Goal: Task Accomplishment & Management: Manage account settings

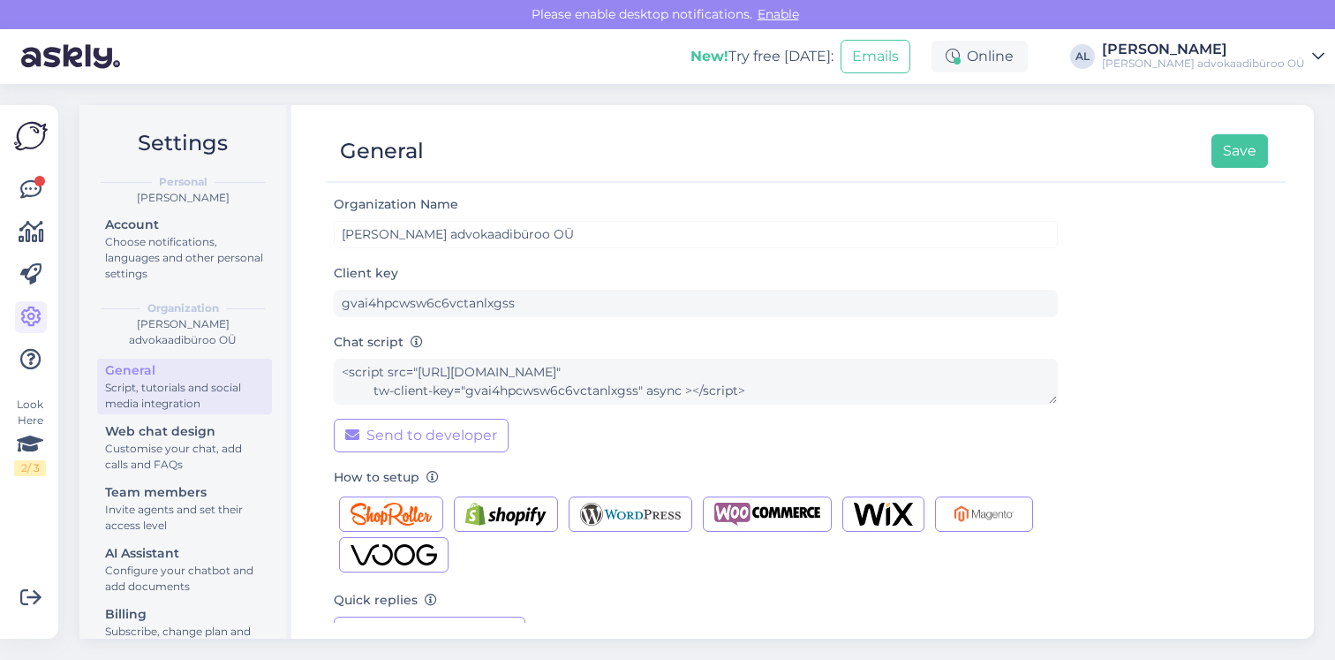
scroll to position [192, 0]
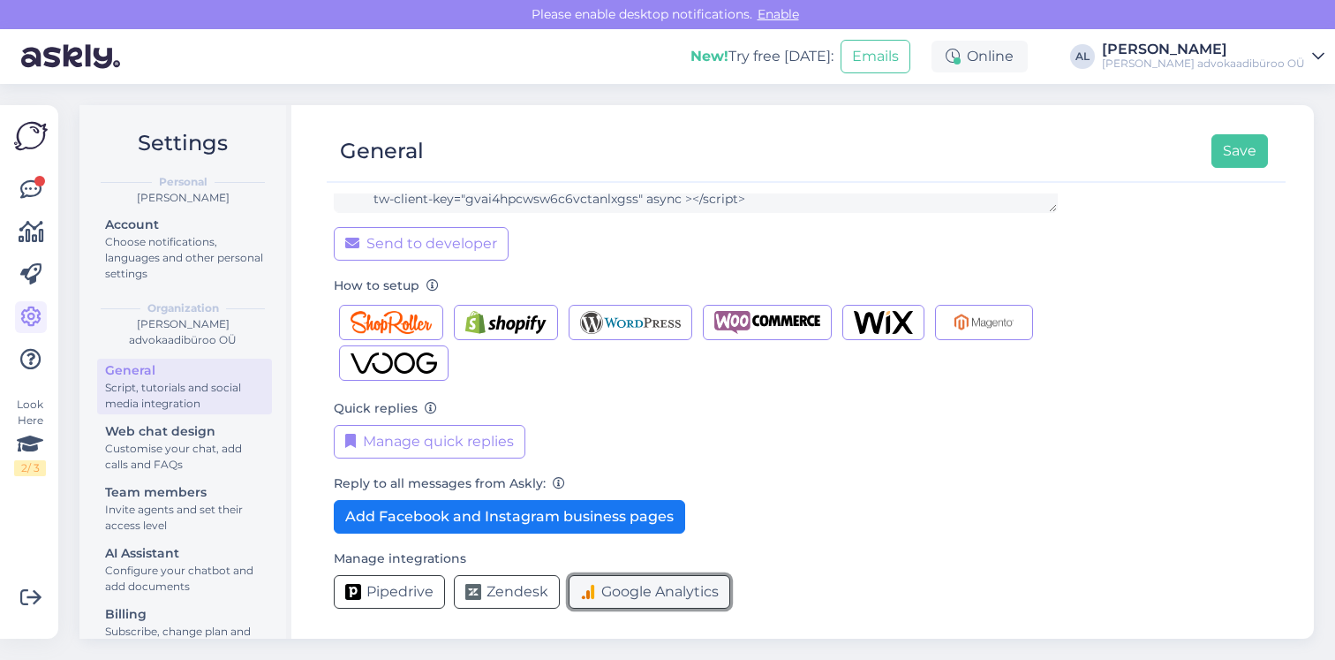
click at [617, 591] on span "Google Analytics" at bounding box center [659, 591] width 117 height 21
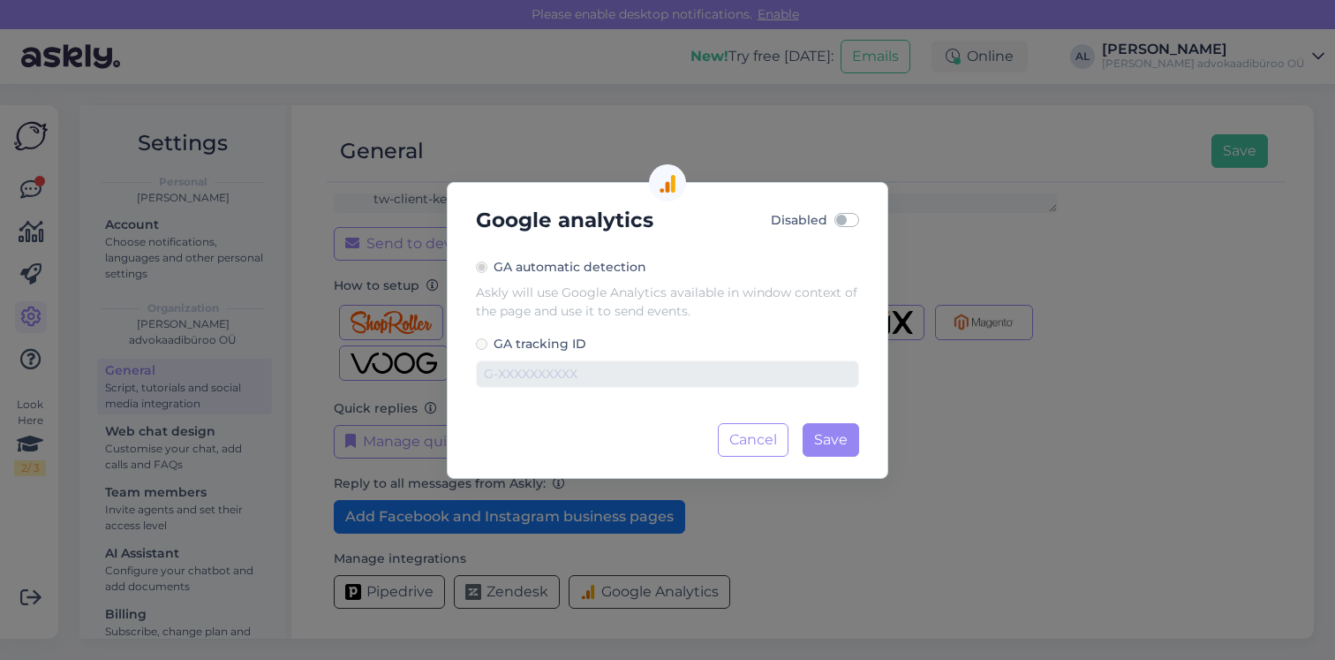
click at [555, 343] on label "GA tracking ID" at bounding box center [667, 344] width 383 height 19
click at [866, 209] on label at bounding box center [866, 209] width 0 height 0
click at [843, 226] on input "Disabled" at bounding box center [841, 218] width 14 height 18
checkbox input "true"
click at [477, 343] on input "GA tracking ID" at bounding box center [481, 343] width 11 height 11
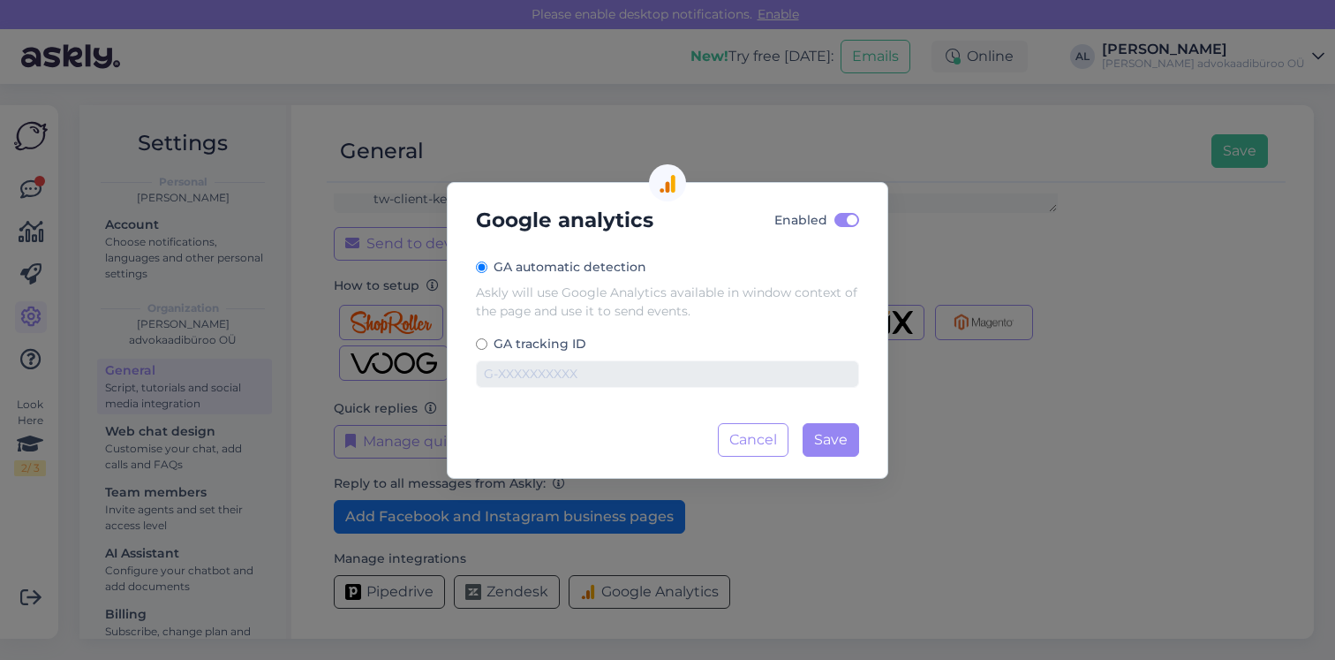
radio input "true"
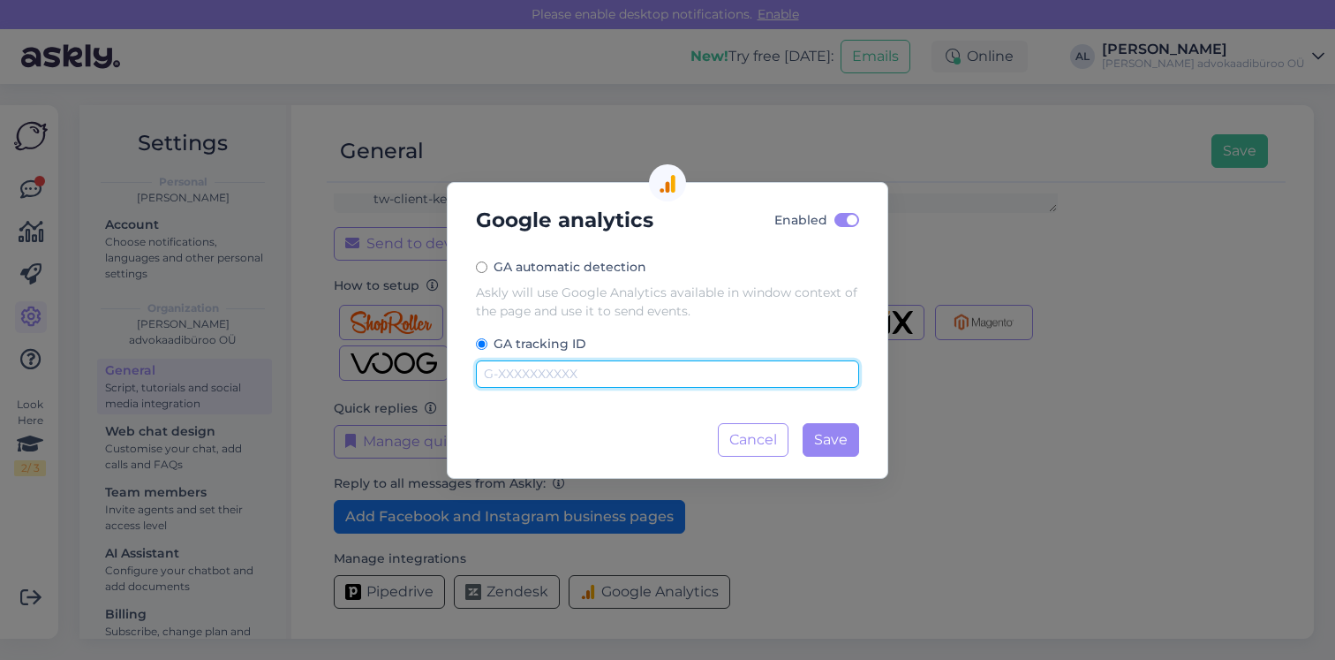
click at [645, 378] on input "text" at bounding box center [667, 373] width 383 height 27
paste input "G-XX1FC176QP"
type input "G-XX1FC176QP"
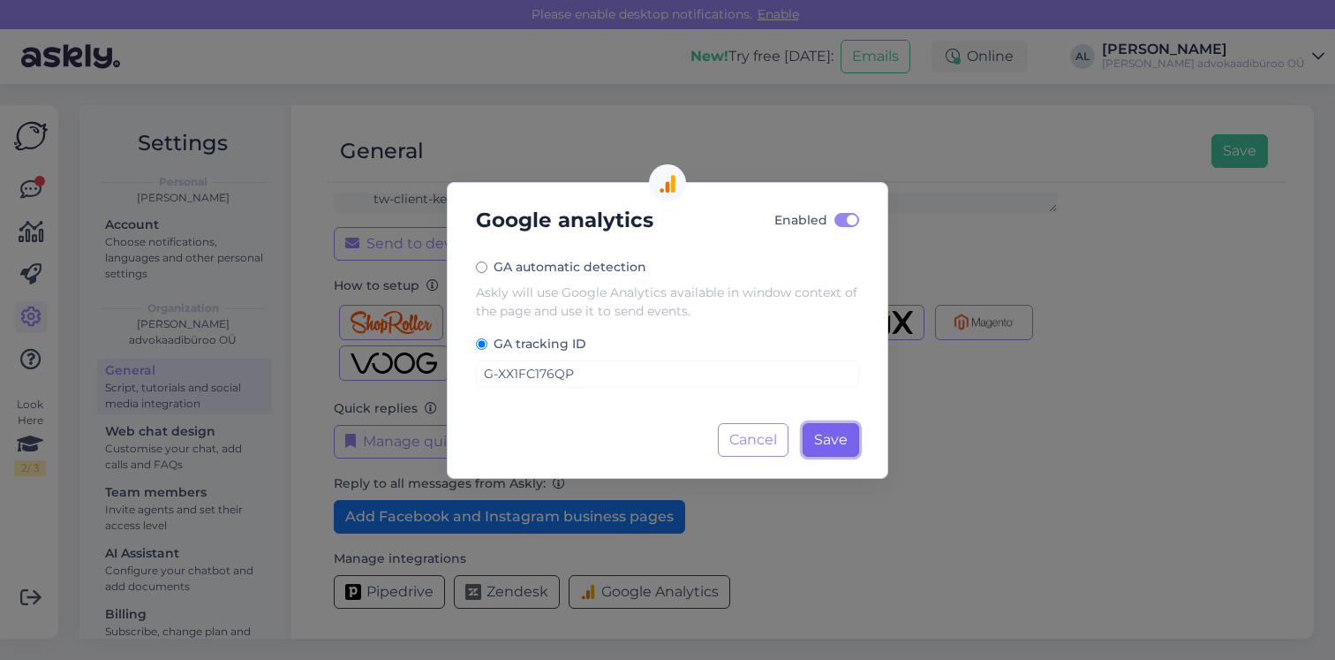
click at [827, 436] on span "Save" at bounding box center [831, 439] width 34 height 17
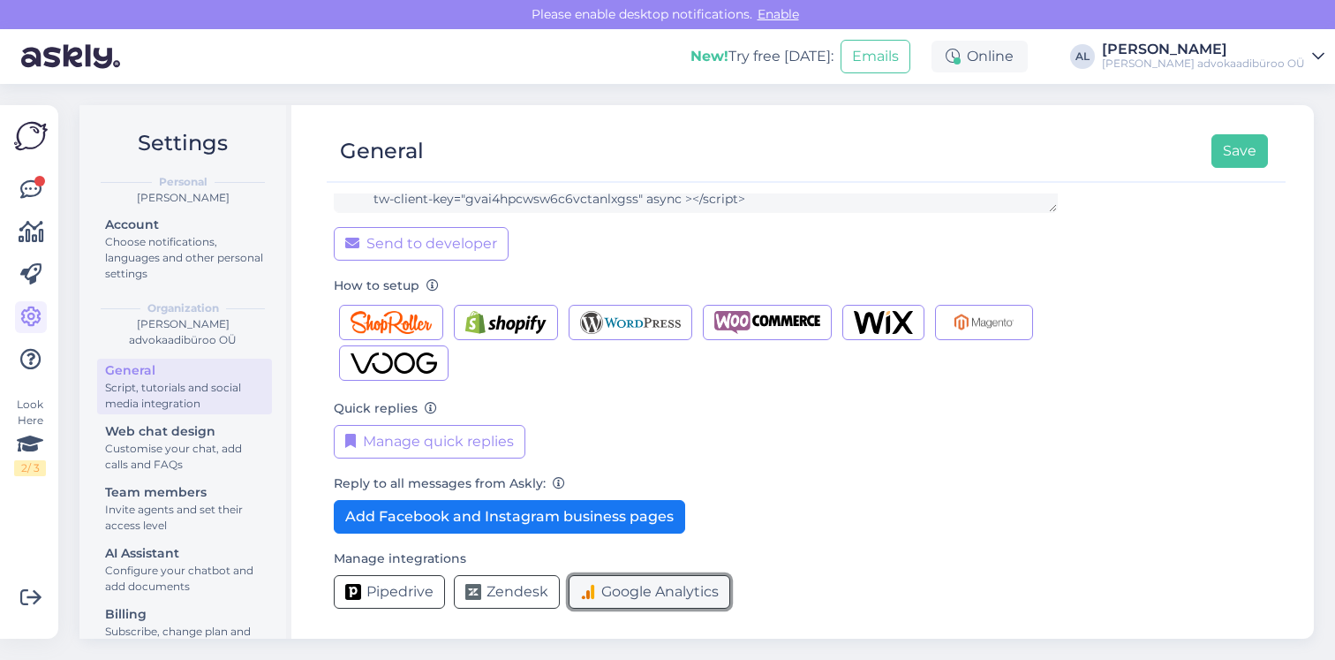
click at [668, 597] on span "Google Analytics" at bounding box center [659, 591] width 117 height 21
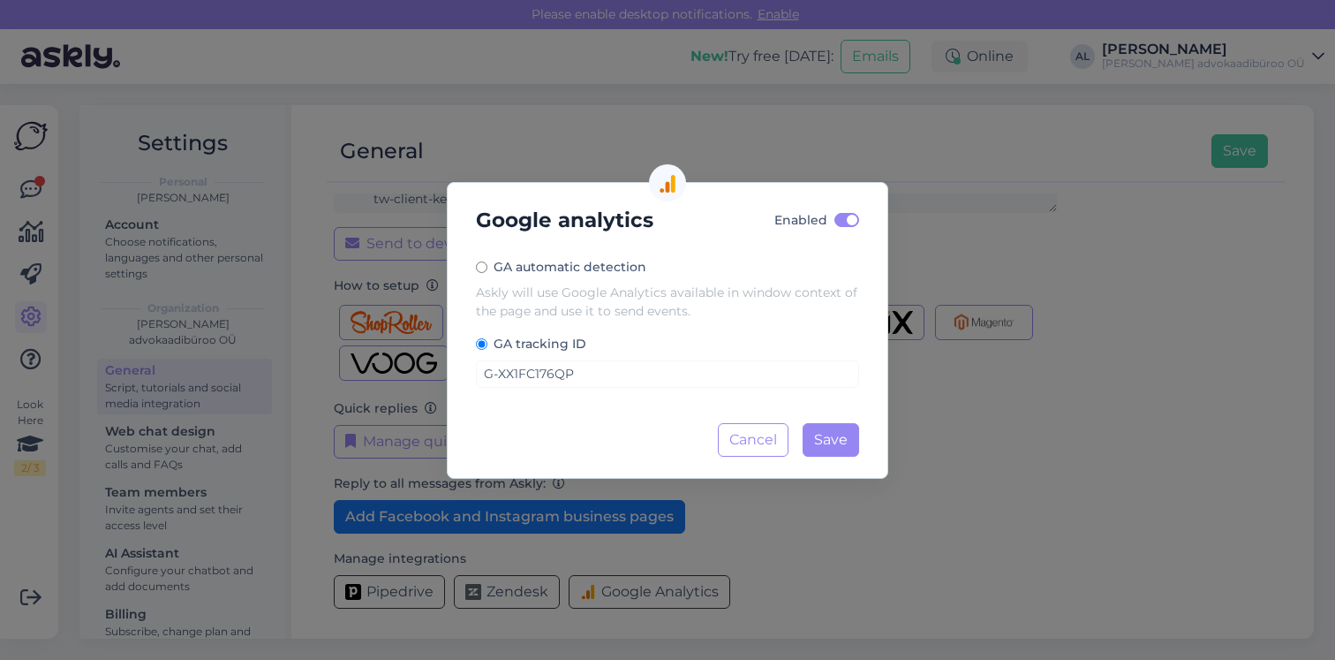
click at [991, 185] on div "Google analytics Enabled GA automatic detection Askly will use Google Analytics…" at bounding box center [667, 330] width 1335 height 660
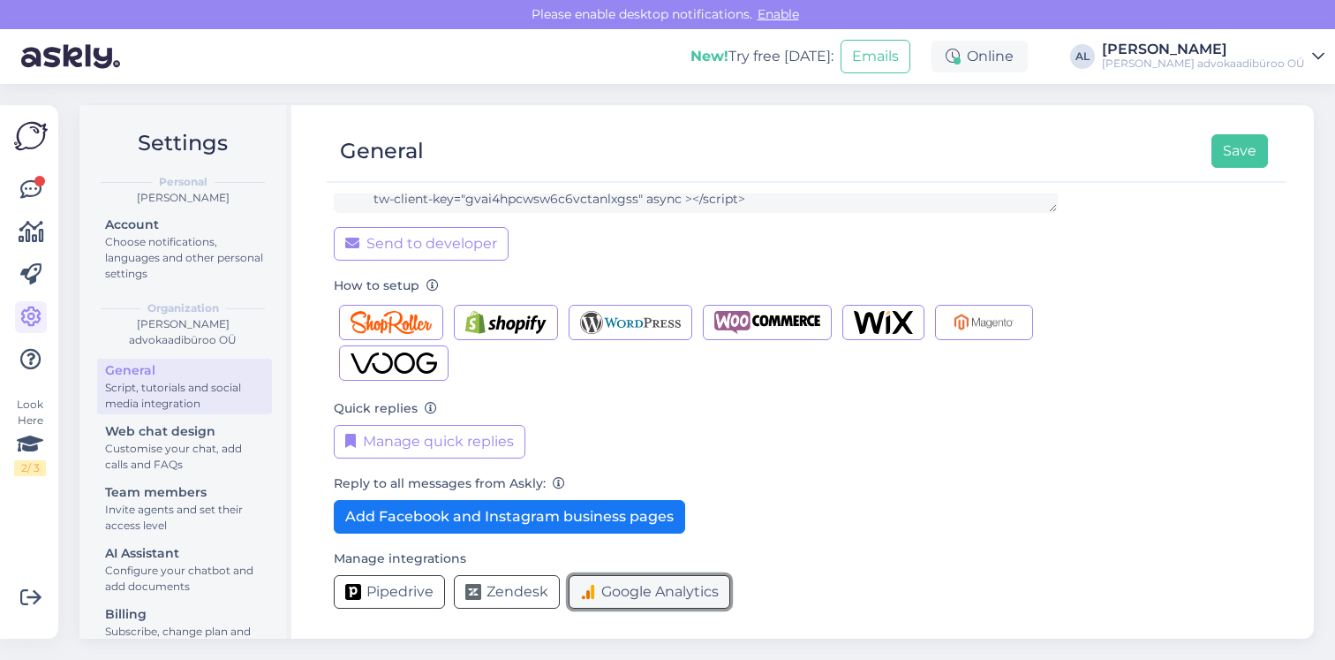
click at [652, 598] on span "Google Analytics" at bounding box center [659, 591] width 117 height 21
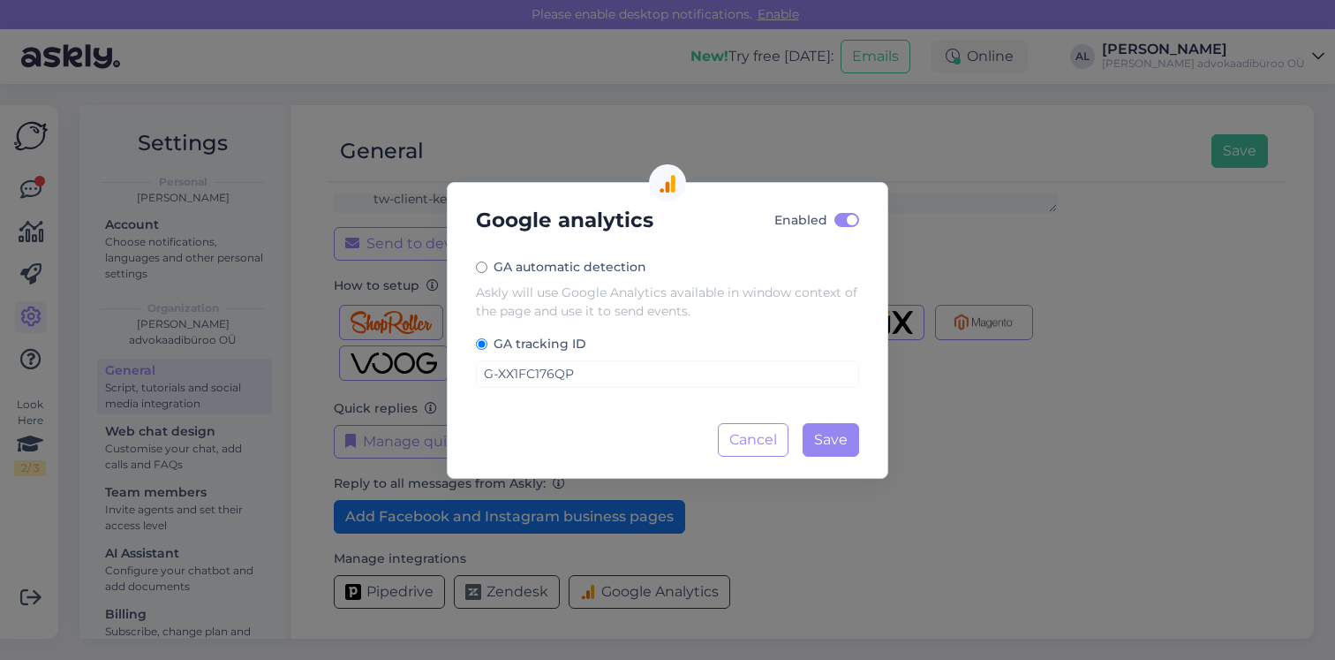
drag, startPoint x: 593, startPoint y: 344, endPoint x: 585, endPoint y: 343, distance: 8.9
click at [585, 343] on label "GA tracking ID" at bounding box center [667, 344] width 383 height 19
click at [487, 343] on input "GA tracking ID" at bounding box center [481, 343] width 11 height 11
drag, startPoint x: 591, startPoint y: 338, endPoint x: 583, endPoint y: 347, distance: 11.9
click at [583, 347] on label "GA tracking ID" at bounding box center [667, 344] width 383 height 19
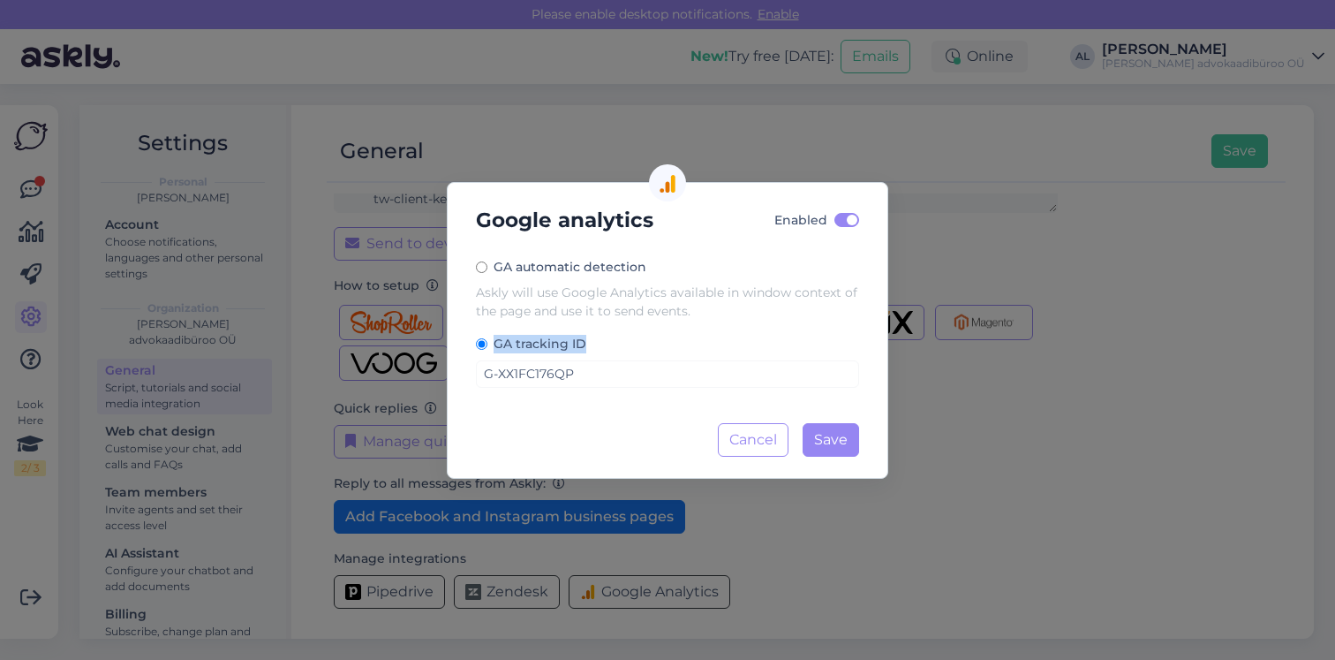
copy label "GA tracking ID"
click at [557, 374] on input "G-XX1FC176QP" at bounding box center [667, 373] width 383 height 27
click at [834, 442] on span "Save" at bounding box center [831, 439] width 34 height 17
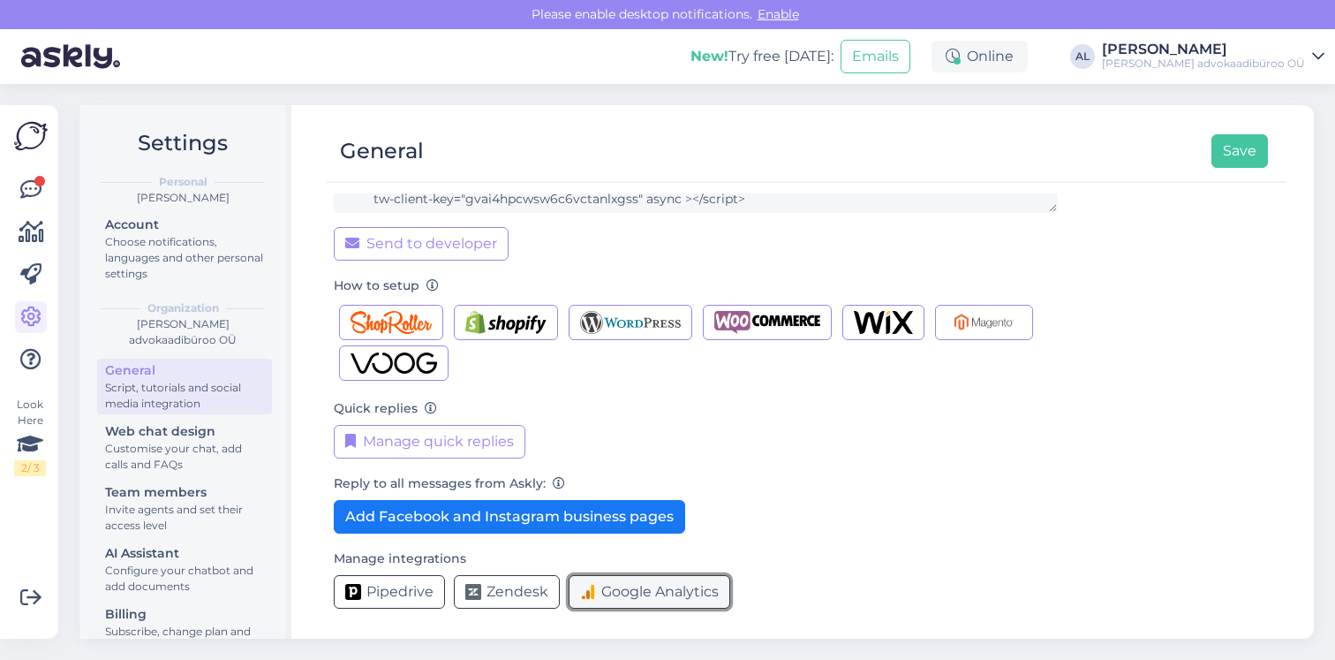
click at [646, 589] on span "Google Analytics" at bounding box center [659, 591] width 117 height 21
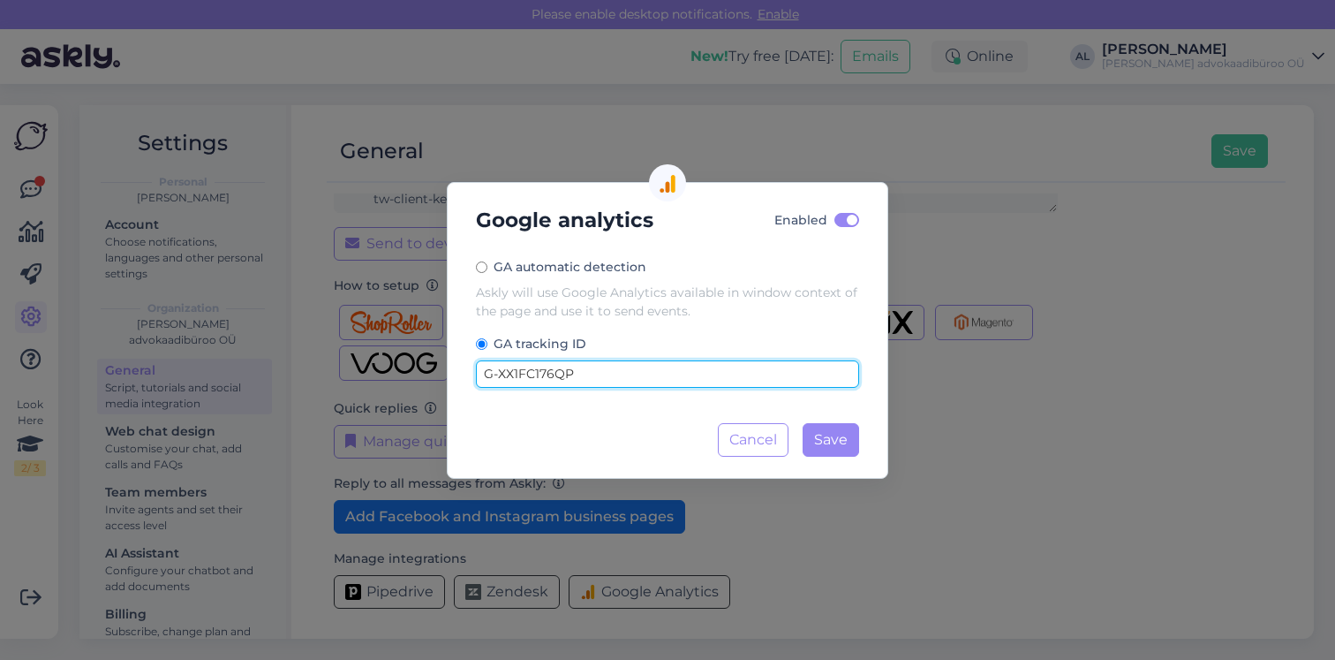
click at [603, 366] on input "G-XX1FC176QP" at bounding box center [667, 373] width 383 height 27
paste input "G-XX1FC176QP"
type input "G-XX1FC176QP"
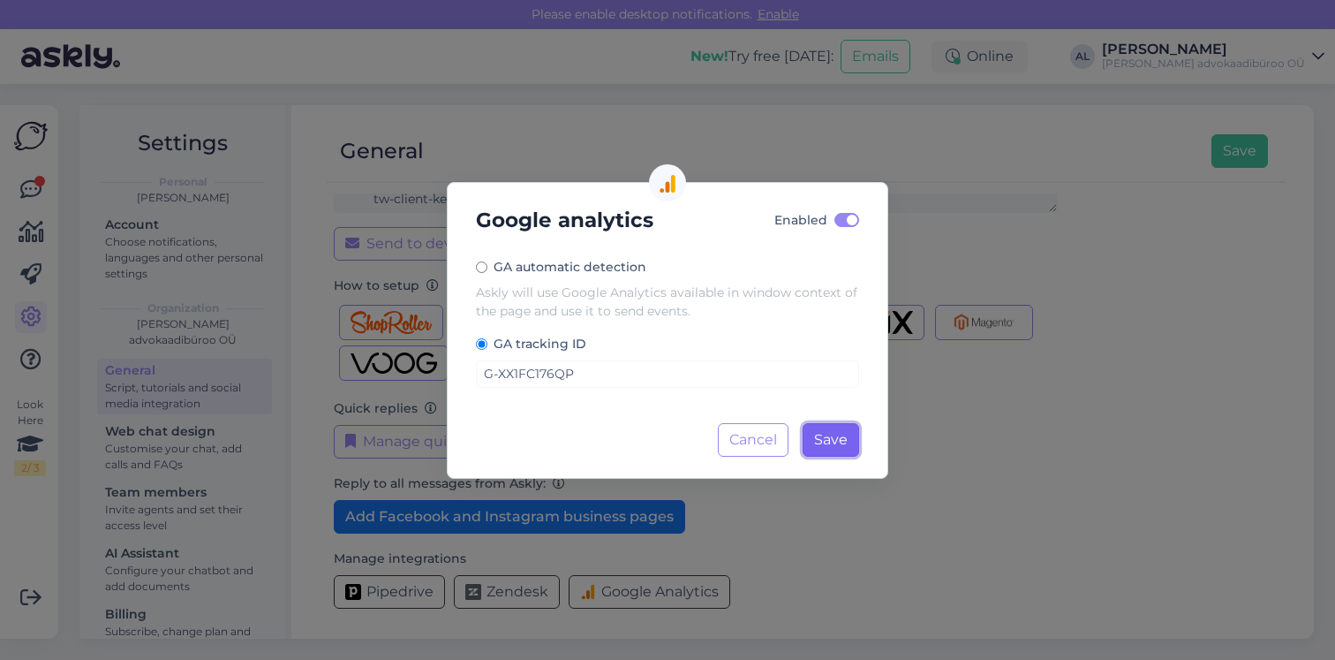
click at [850, 442] on button "Save Loading..." at bounding box center [831, 440] width 57 height 34
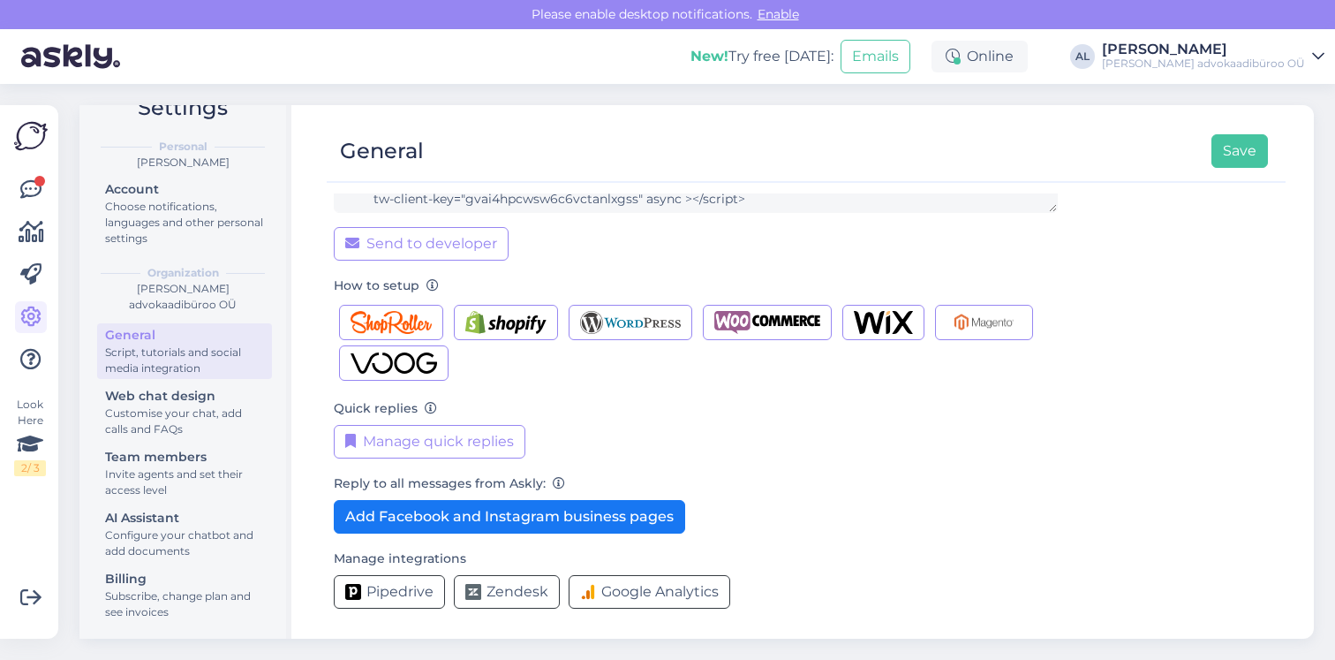
scroll to position [0, 0]
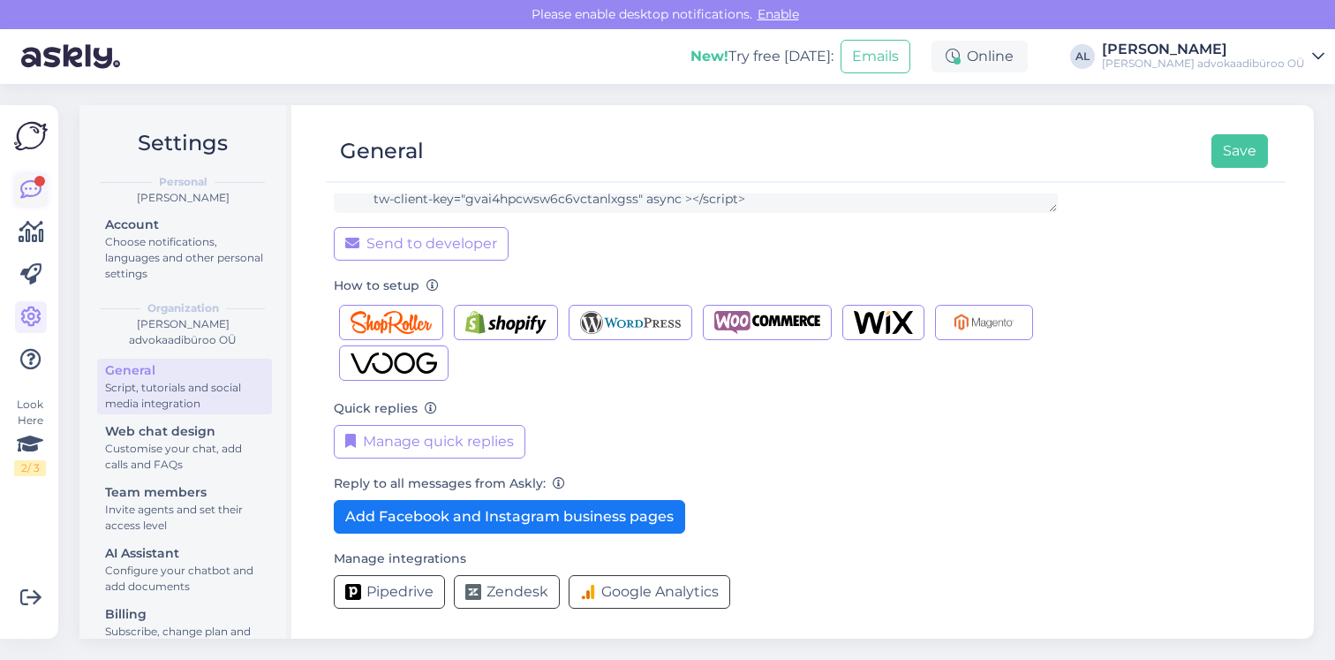
click at [32, 189] on icon at bounding box center [30, 189] width 21 height 21
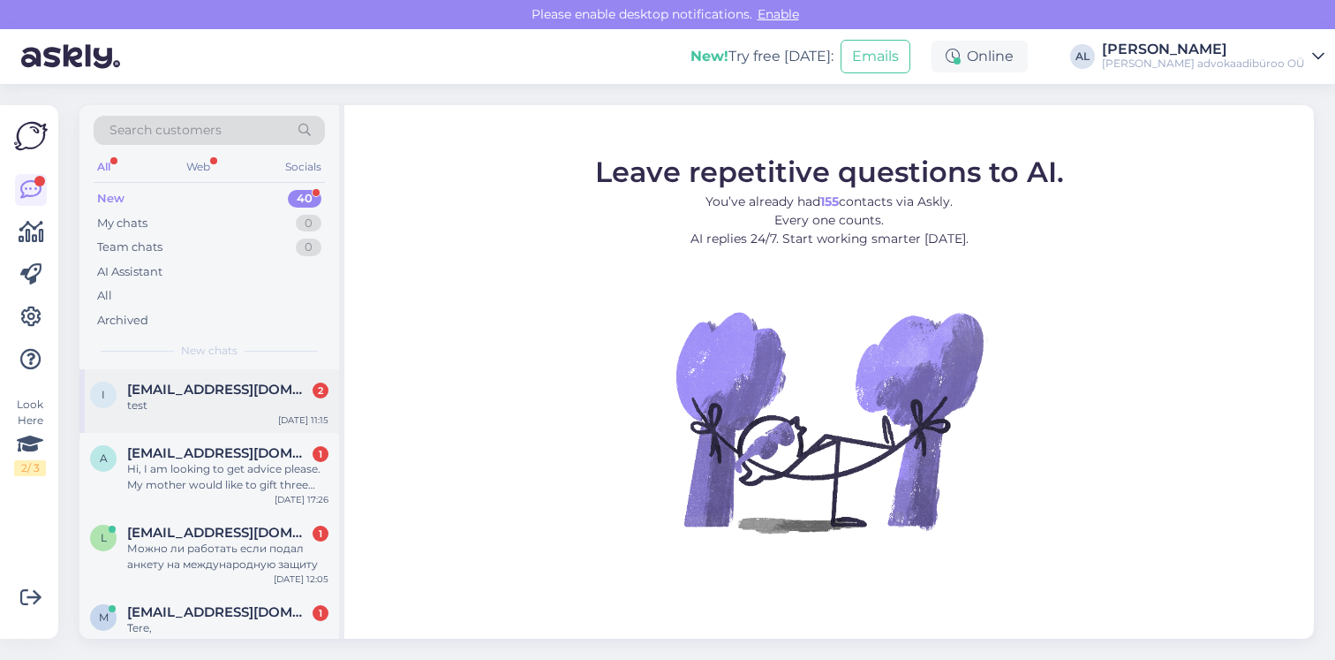
click at [216, 407] on div "test" at bounding box center [227, 405] width 201 height 16
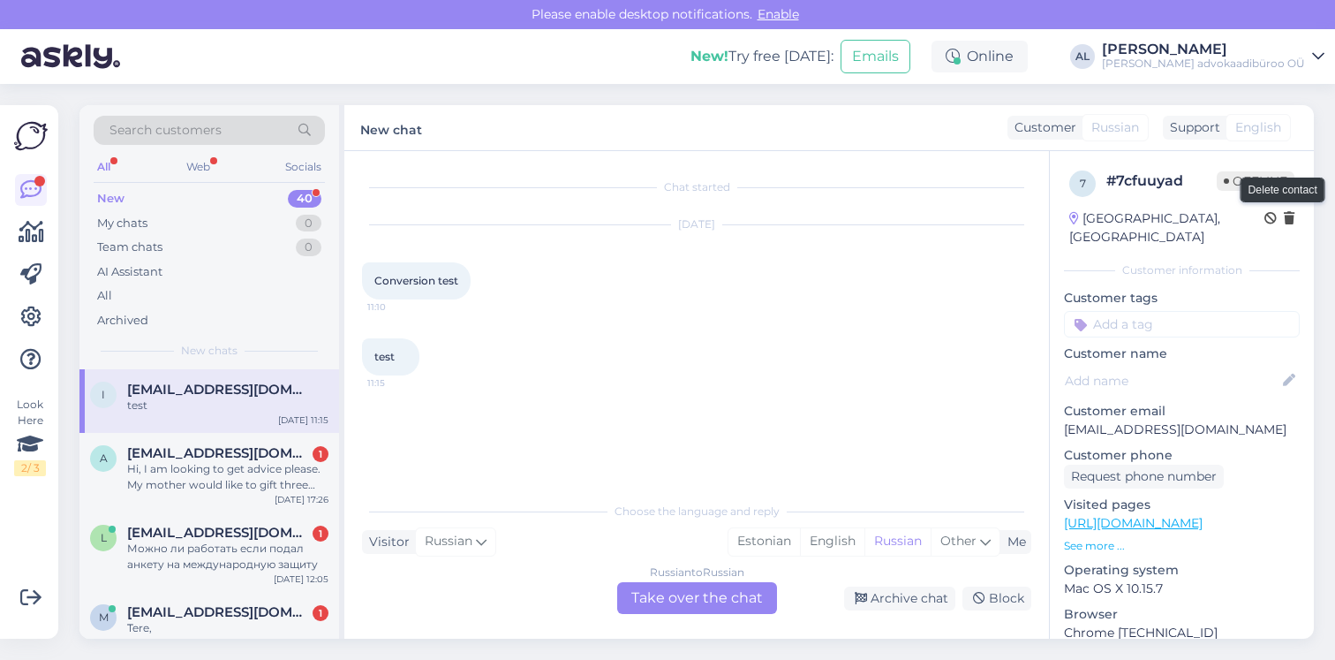
click at [1289, 216] on icon at bounding box center [1289, 219] width 11 height 12
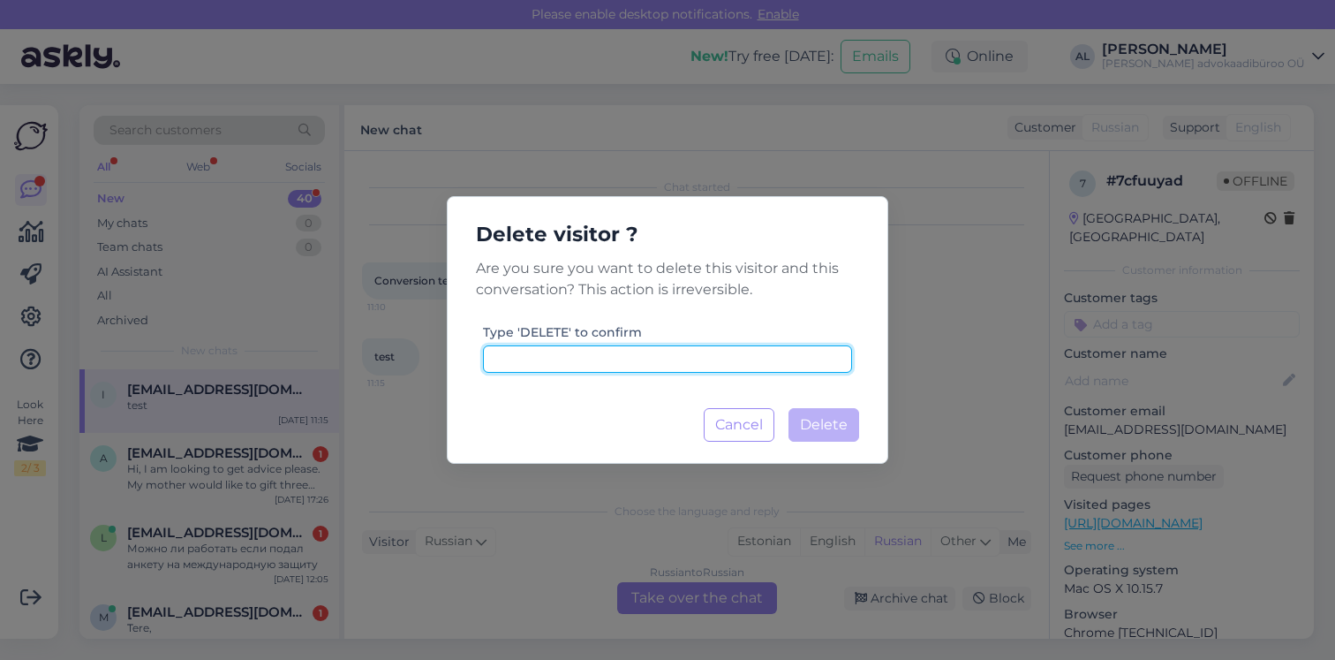
click at [690, 364] on input at bounding box center [667, 358] width 369 height 27
type input "DELETE"
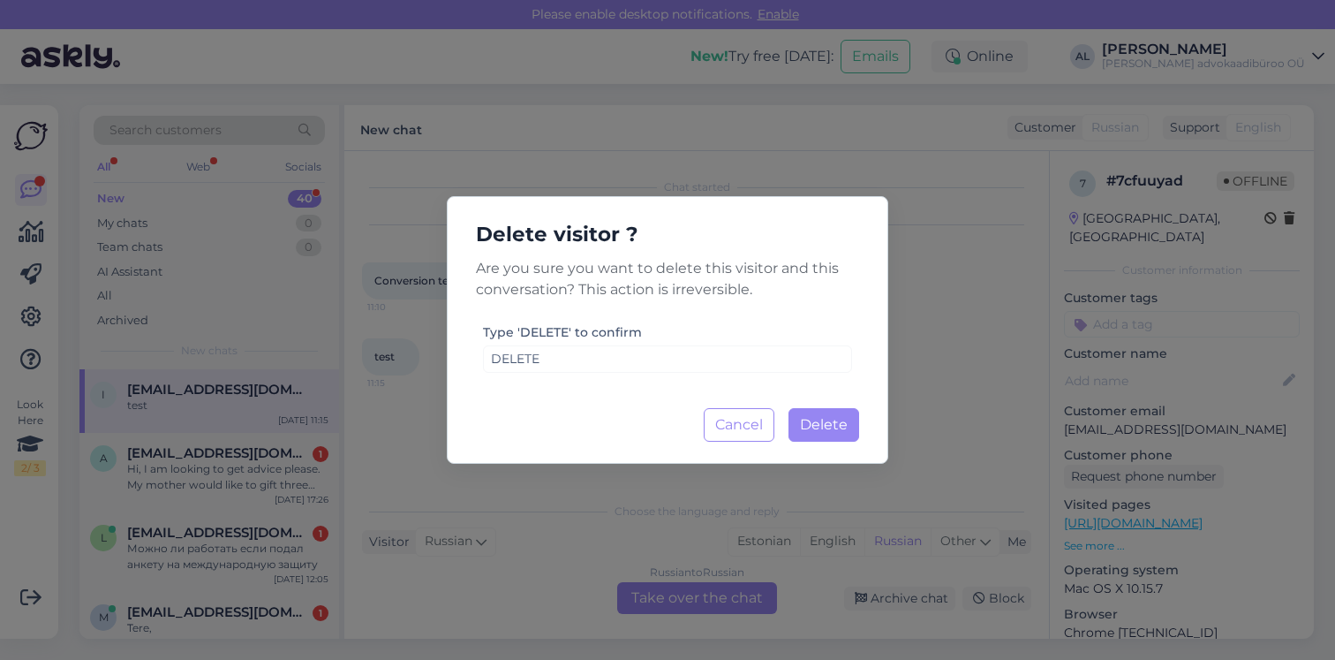
click at [861, 427] on div "Delete visitor ? Are you sure you want to delete this visitor and this conversa…" at bounding box center [667, 330] width 441 height 268
click at [837, 428] on span "Delete" at bounding box center [824, 424] width 48 height 17
